Goal: Information Seeking & Learning: Learn about a topic

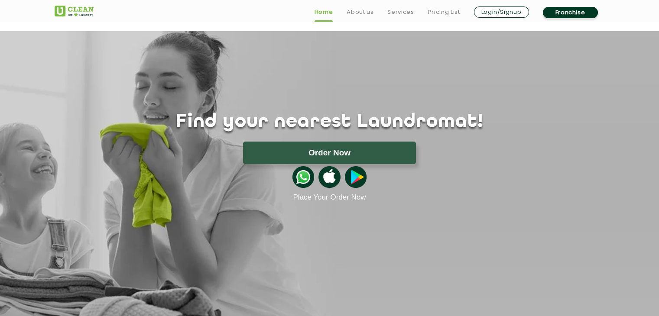
scroll to position [58, 0]
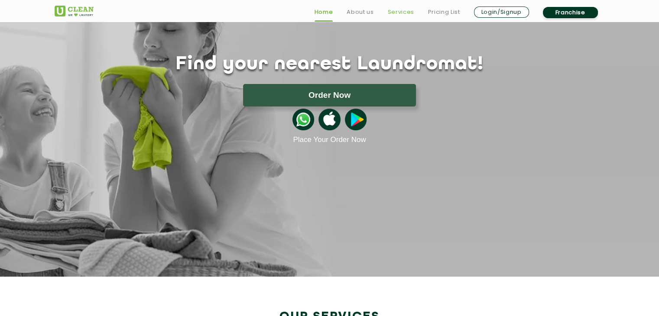
click at [399, 9] on link "Services" at bounding box center [400, 12] width 26 height 10
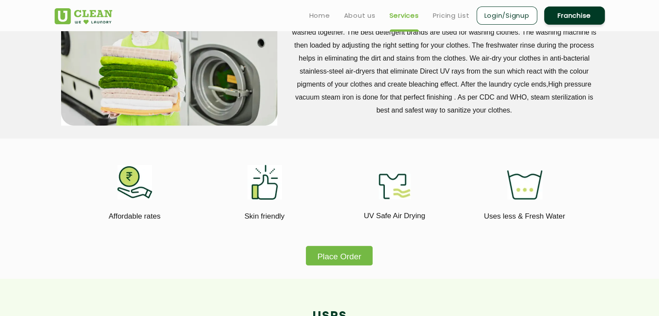
scroll to position [390, 0]
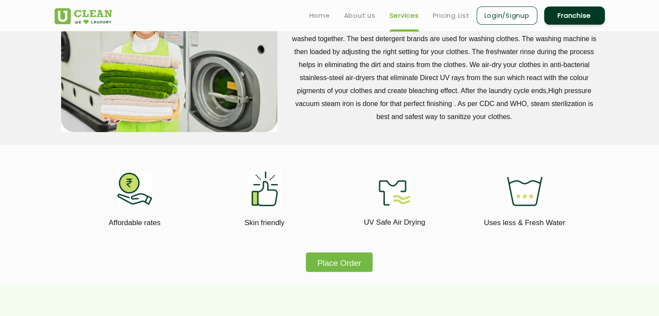
click at [130, 198] on img at bounding box center [134, 189] width 35 height 35
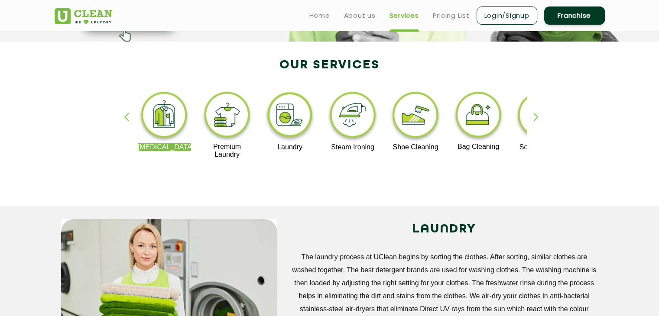
scroll to position [101, 0]
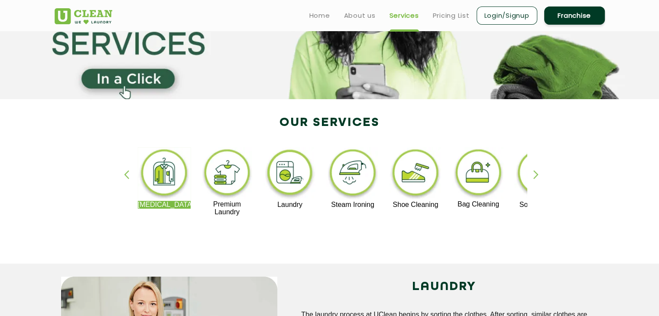
click at [229, 174] on img at bounding box center [227, 173] width 53 height 53
